Goal: Task Accomplishment & Management: Use online tool/utility

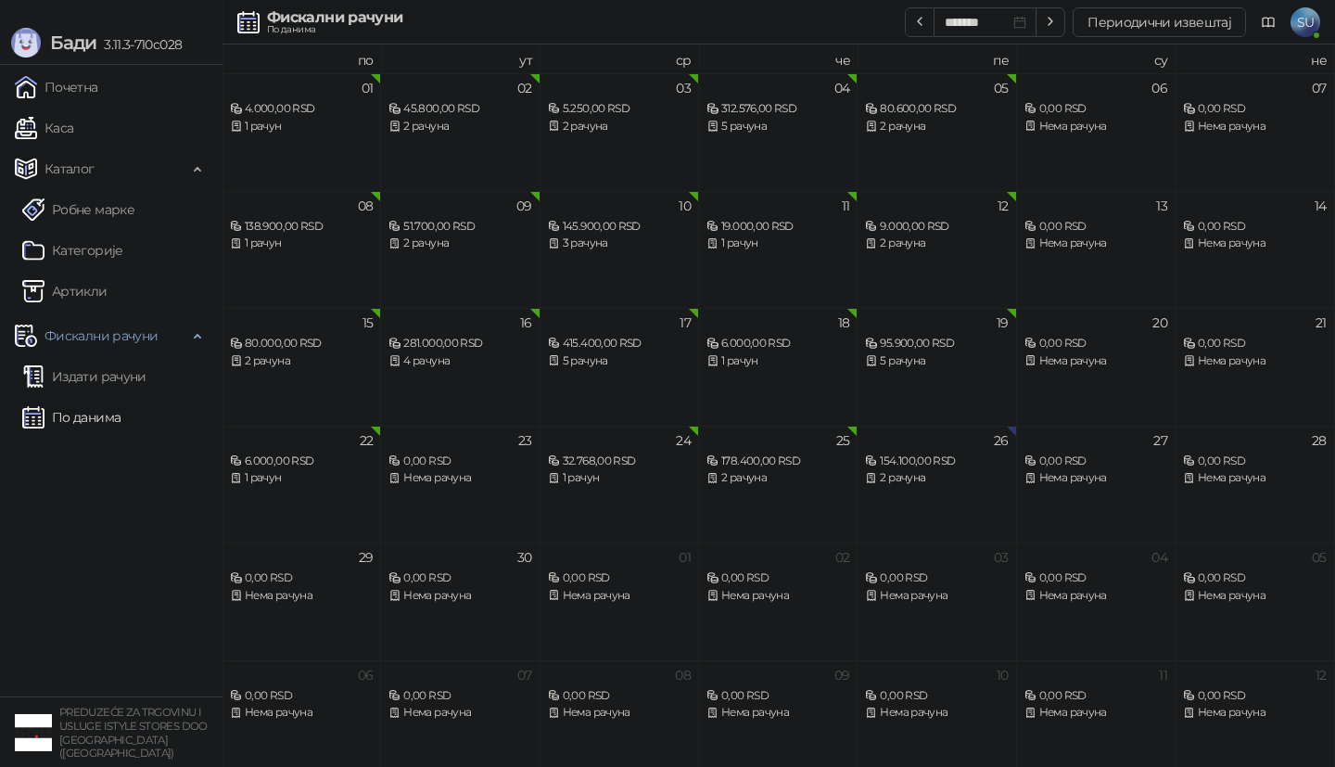
click at [121, 420] on link "По данима" at bounding box center [71, 417] width 98 height 37
click at [1153, 28] on button "Периодични извештај" at bounding box center [1159, 22] width 173 height 30
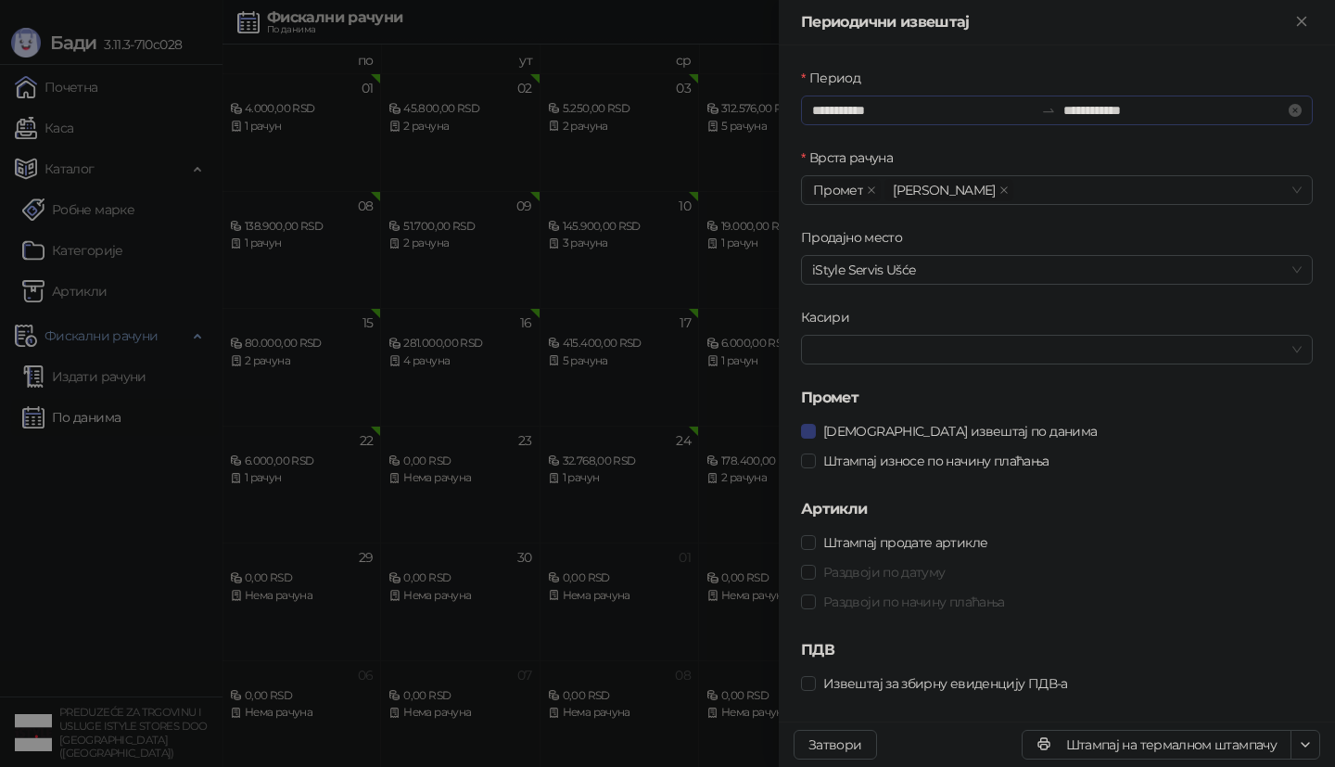
click at [871, 121] on div "**********" at bounding box center [1057, 110] width 512 height 30
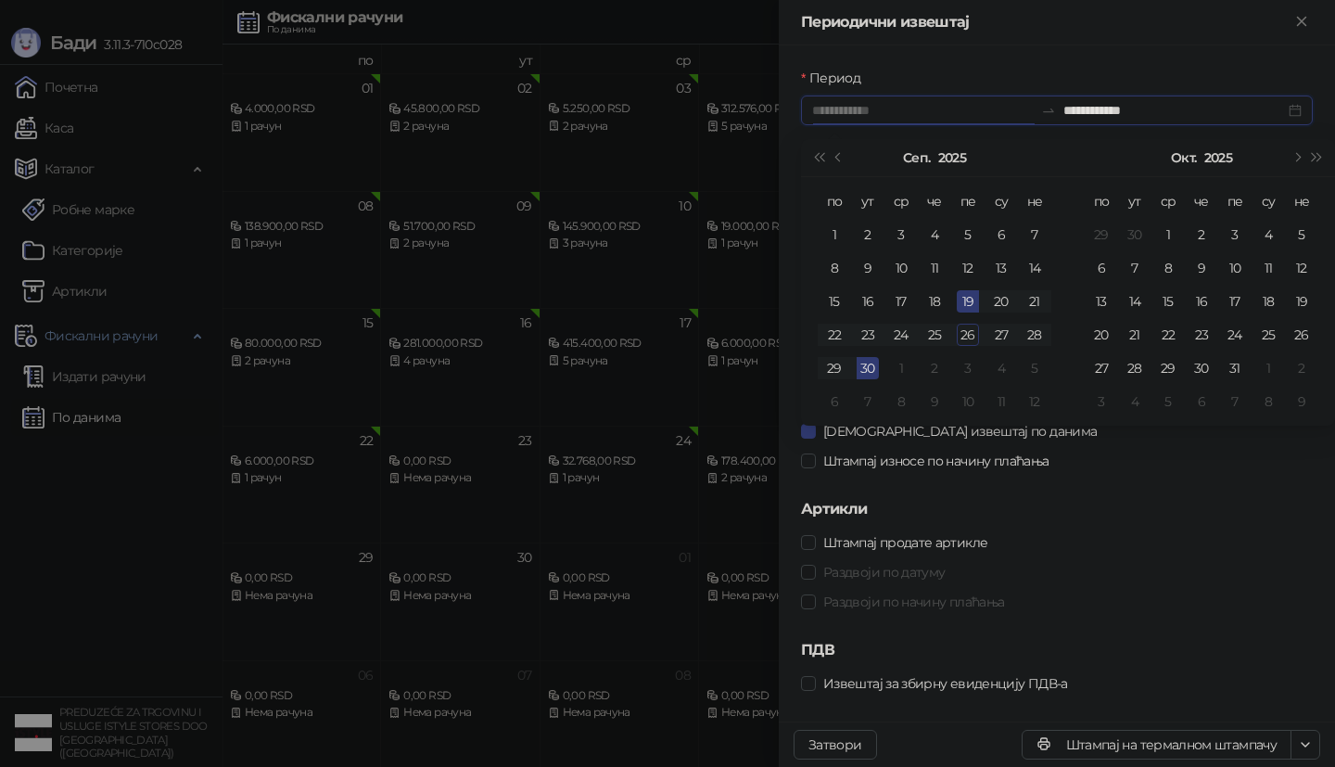
type input "**********"
click at [972, 341] on div "26" at bounding box center [968, 335] width 22 height 22
type input "**********"
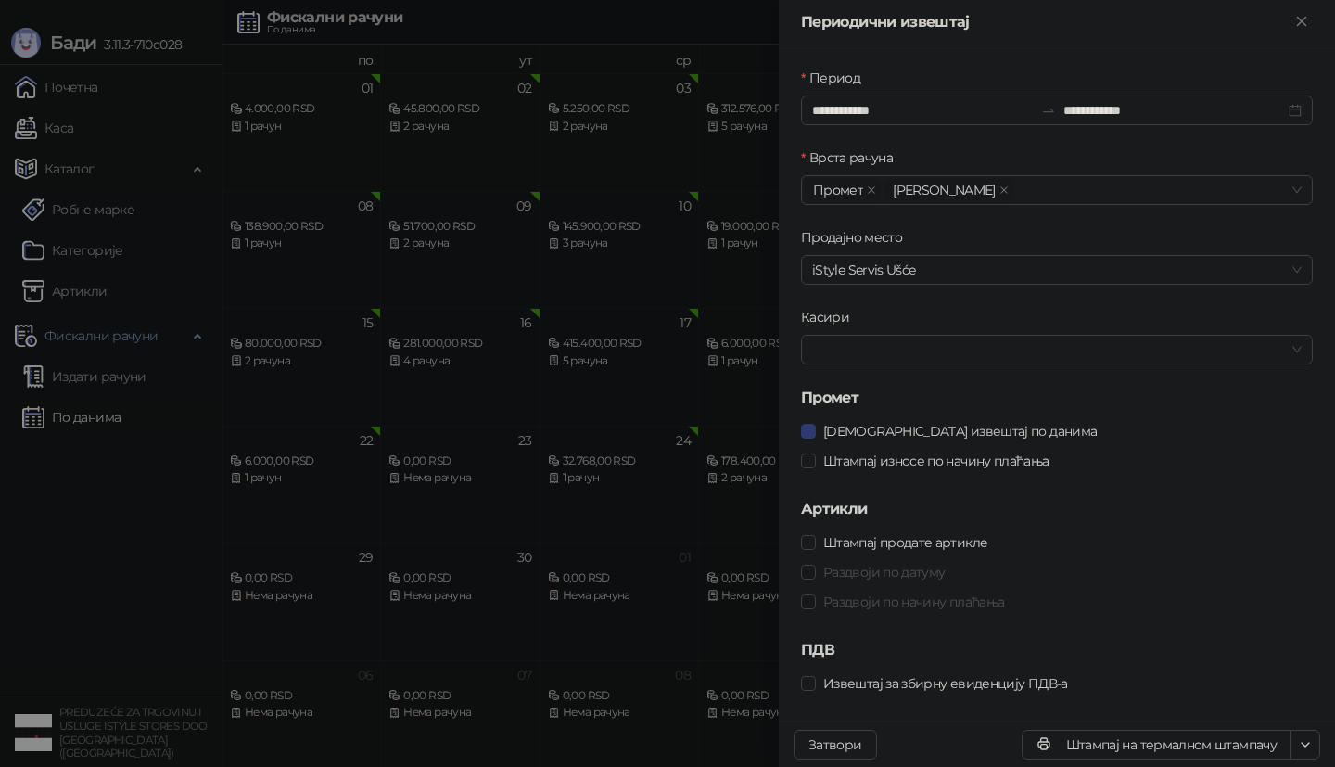
click at [947, 471] on div "Штампај износе по начину плаћања" at bounding box center [1057, 461] width 512 height 30
click at [948, 467] on span "Штампај износе по начину плаћања" at bounding box center [936, 461] width 241 height 20
click at [1298, 749] on icon "button" at bounding box center [1305, 744] width 15 height 15
click at [1264, 674] on span "Штампај на А4 штампачу" at bounding box center [1225, 677] width 159 height 20
click at [69, 531] on div at bounding box center [667, 383] width 1335 height 767
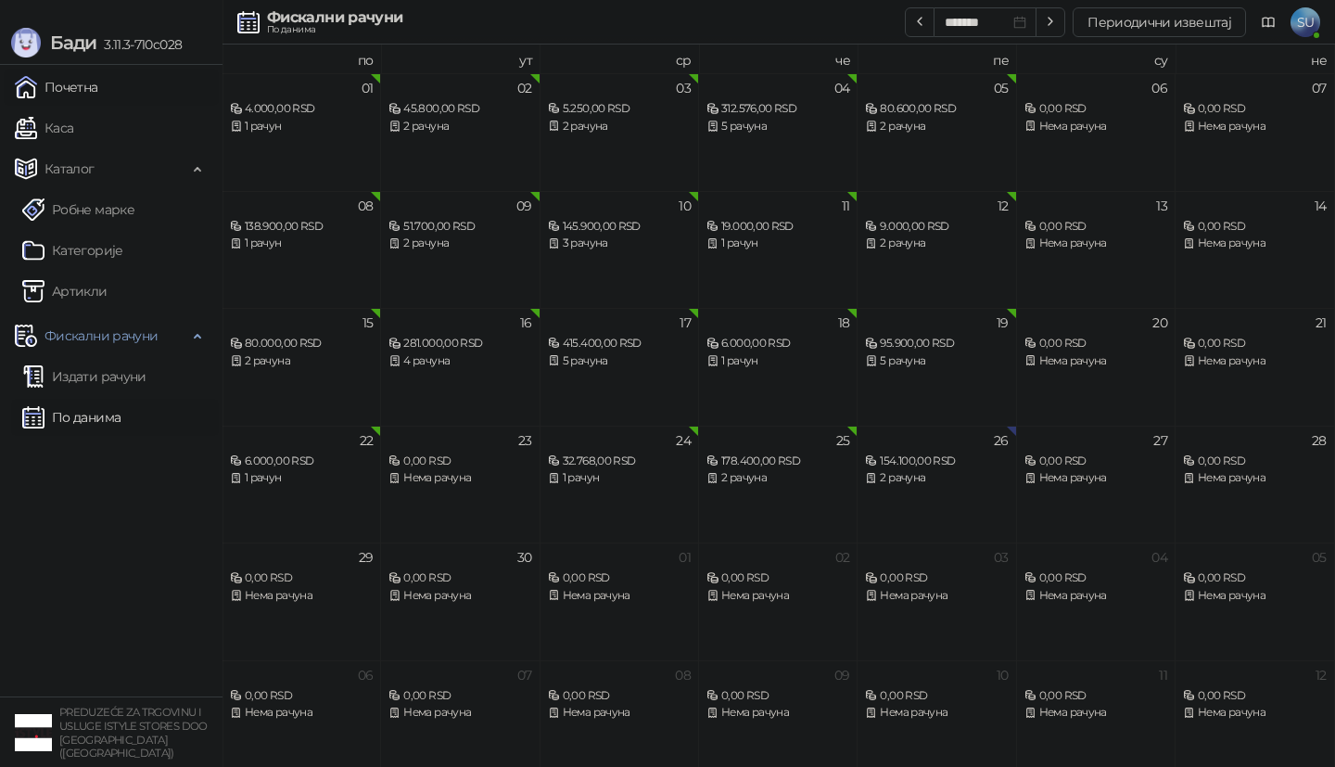
click at [98, 87] on link "Почетна" at bounding box center [56, 87] width 83 height 37
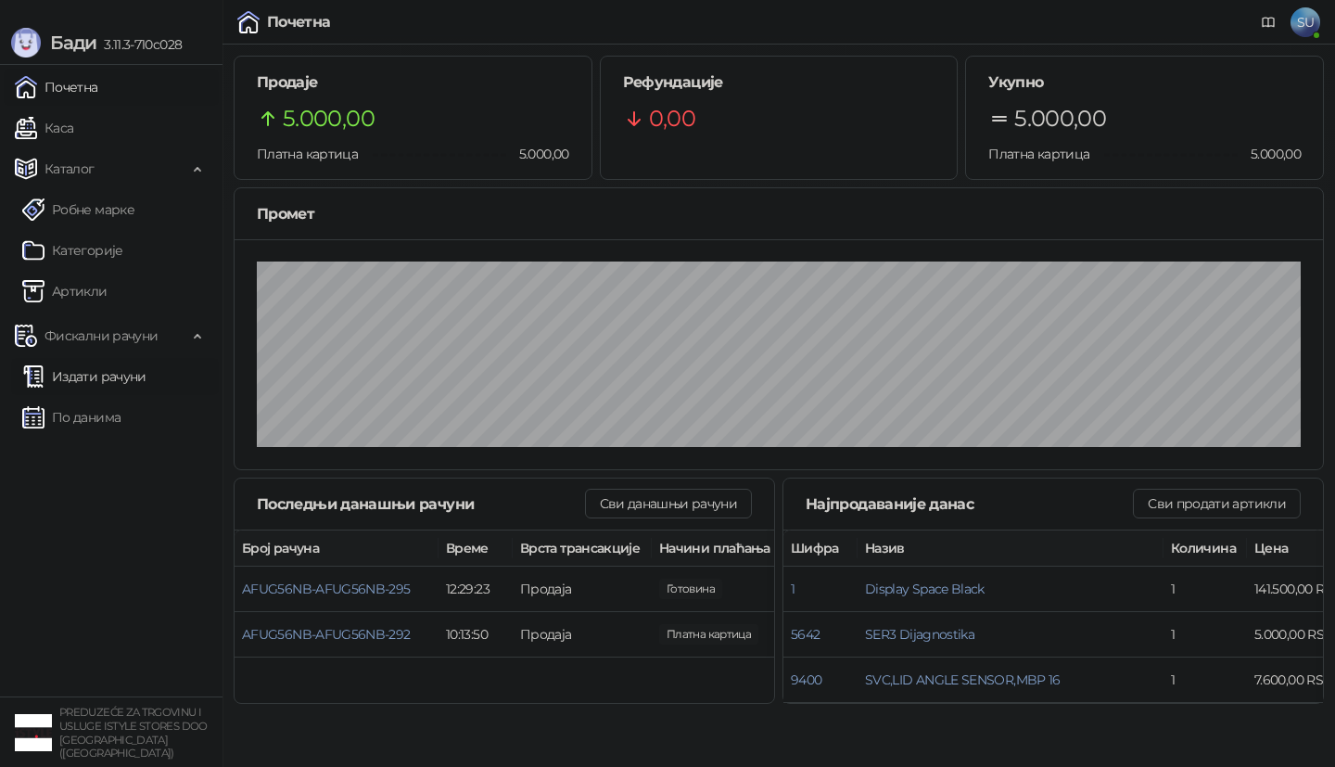
click at [135, 385] on link "Издати рачуни" at bounding box center [84, 376] width 124 height 37
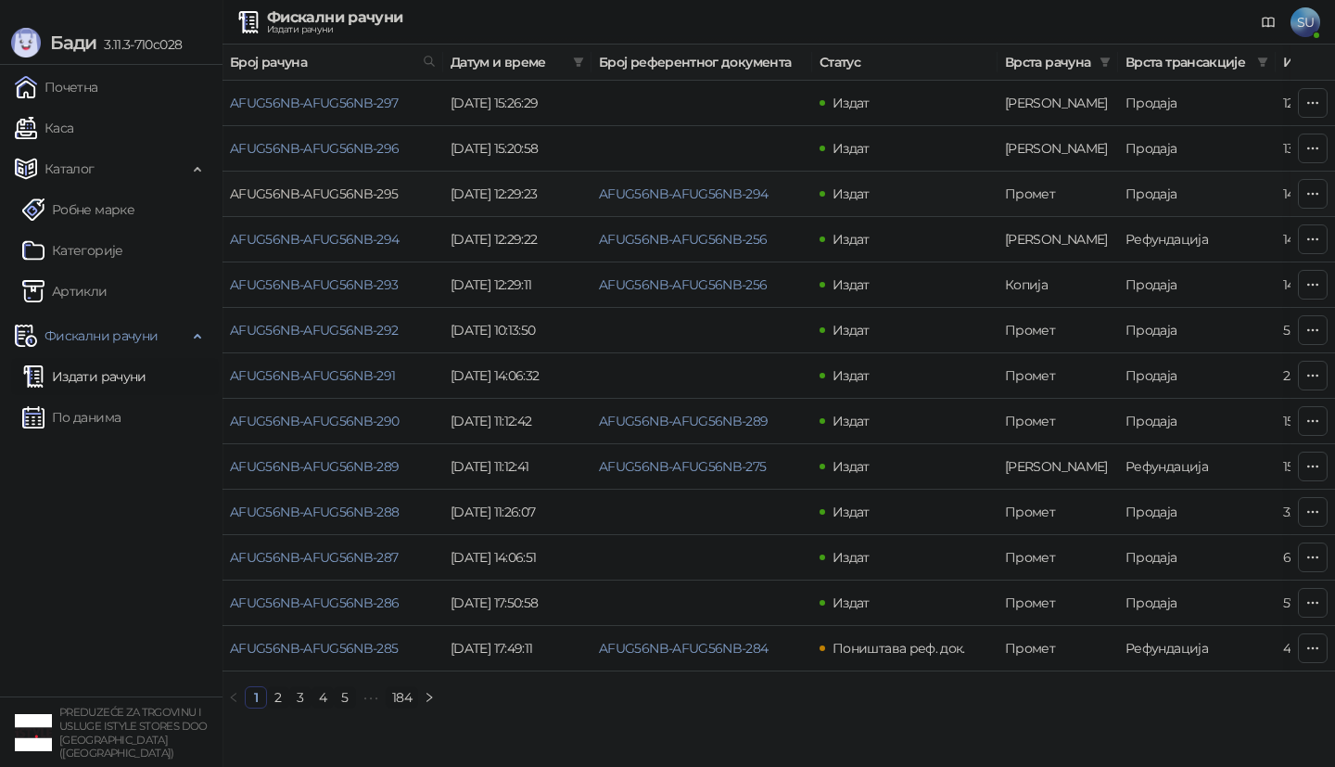
click at [385, 192] on link "AFUG56NB-AFUG56NB-295" at bounding box center [314, 193] width 169 height 17
click at [369, 197] on link "AFUG56NB-AFUG56NB-295" at bounding box center [314, 193] width 169 height 17
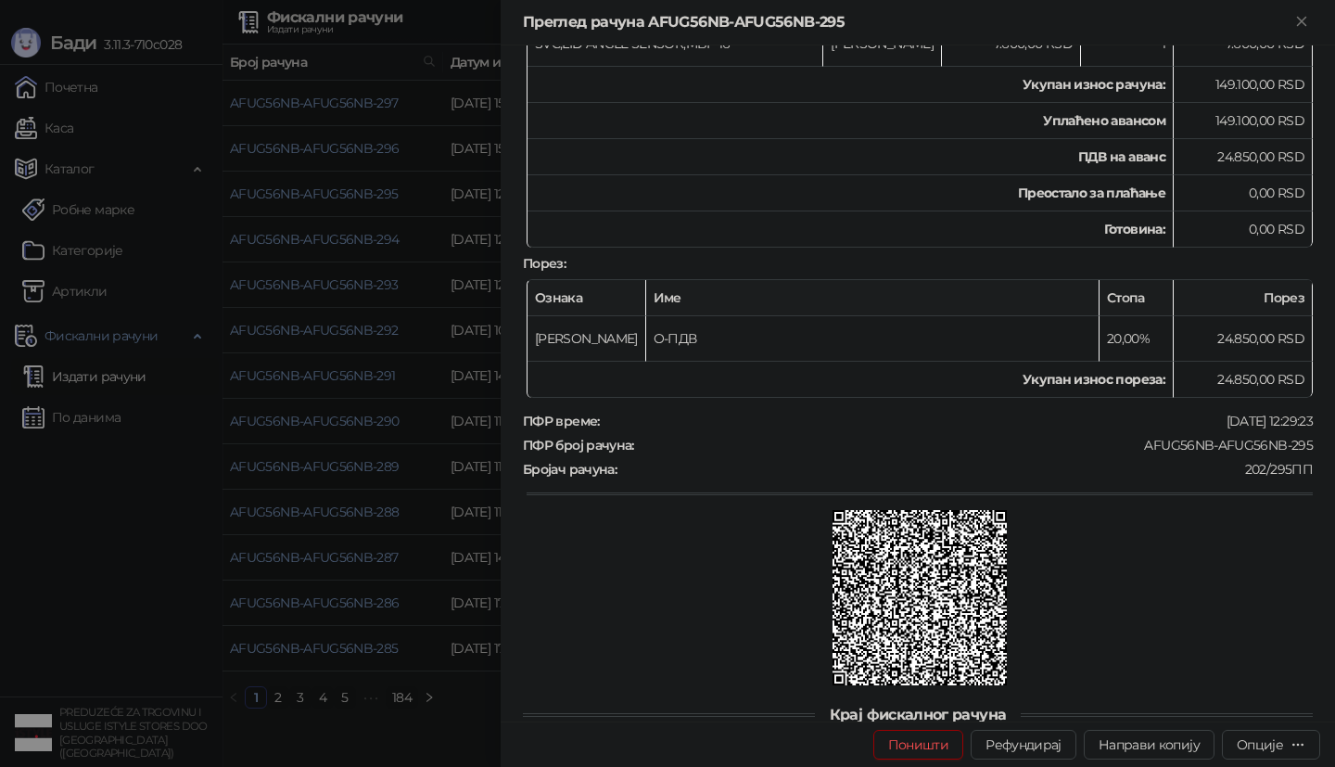
scroll to position [649, 0]
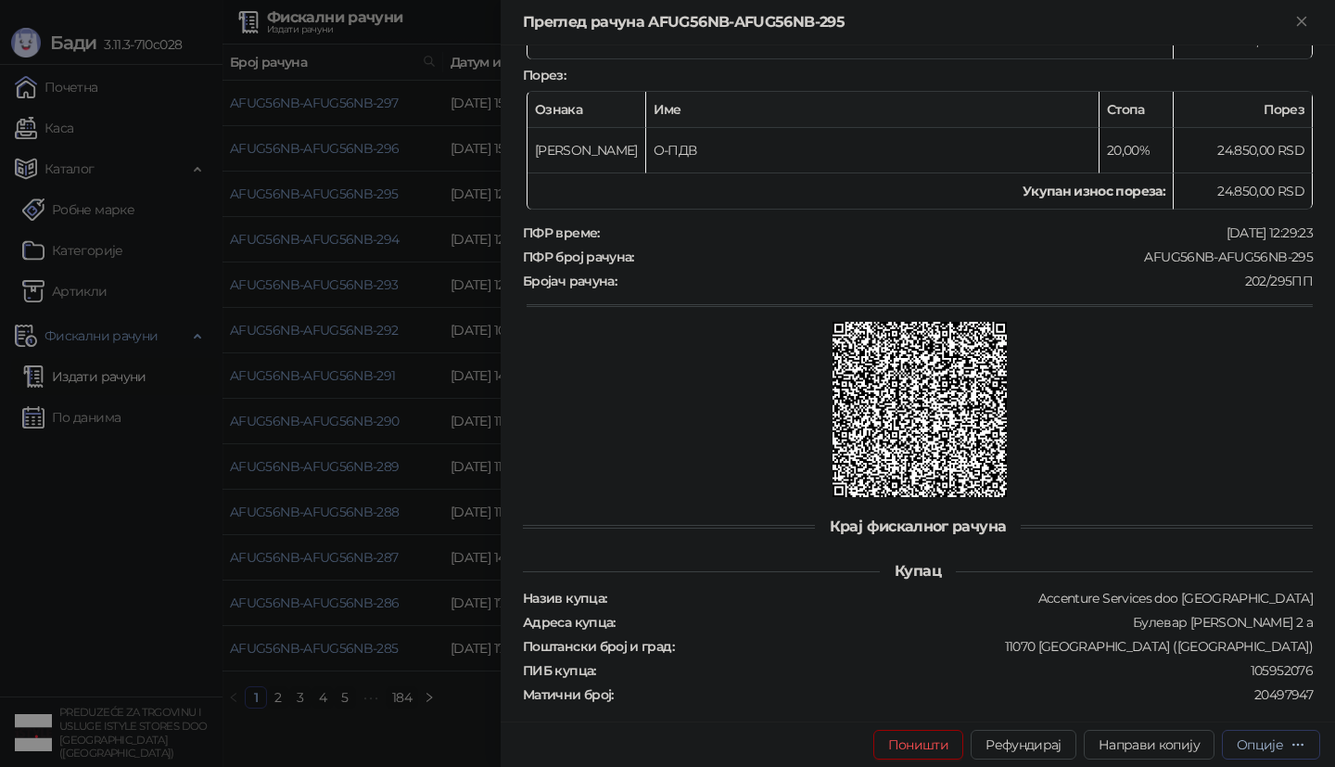
click at [1290, 756] on button "Опције" at bounding box center [1271, 745] width 98 height 30
click at [1150, 648] on span "Штампај на А4 штампачу" at bounding box center [1192, 648] width 226 height 20
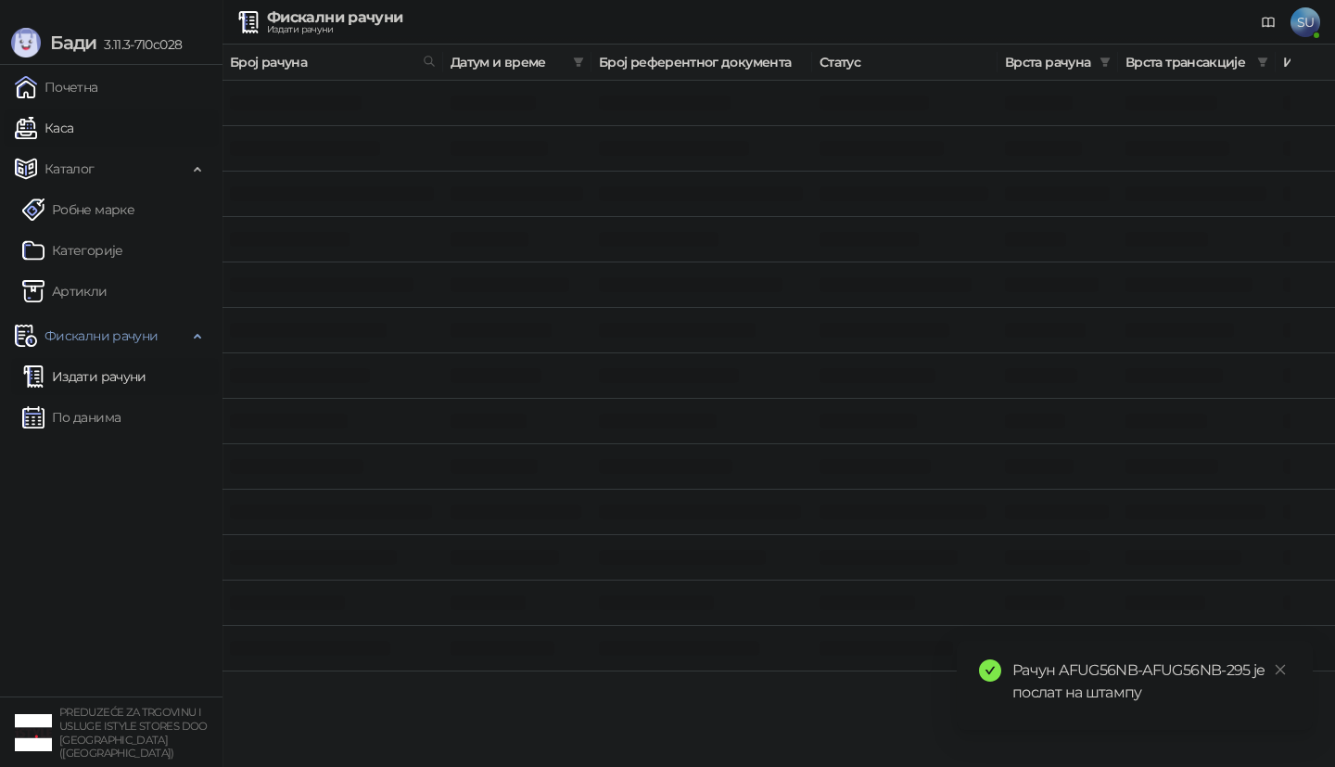
click at [345, 433] on td at bounding box center [332, 421] width 221 height 45
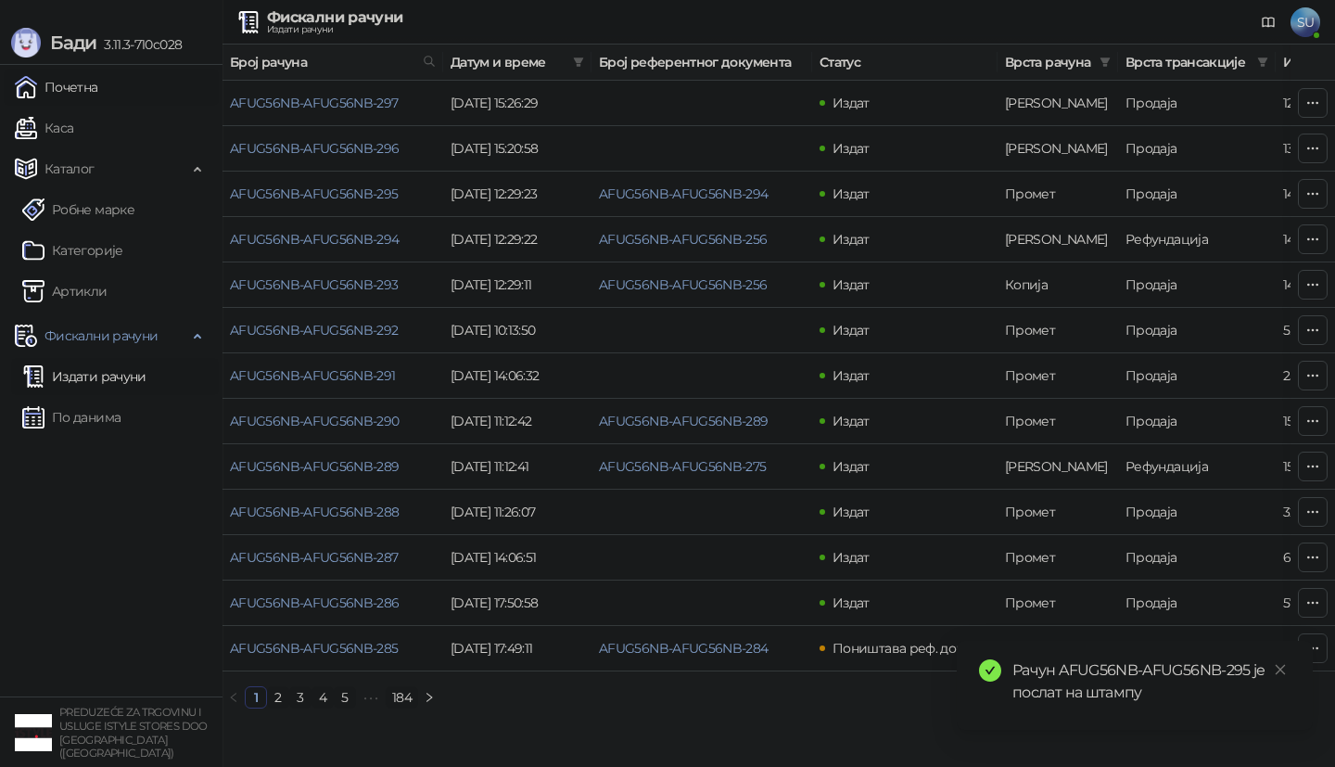
click at [98, 100] on link "Почетна" at bounding box center [56, 87] width 83 height 37
